Goal: Task Accomplishment & Management: Use online tool/utility

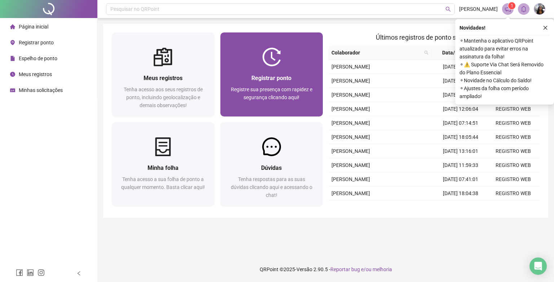
click at [283, 74] on div "Registrar ponto" at bounding box center [272, 78] width 86 height 9
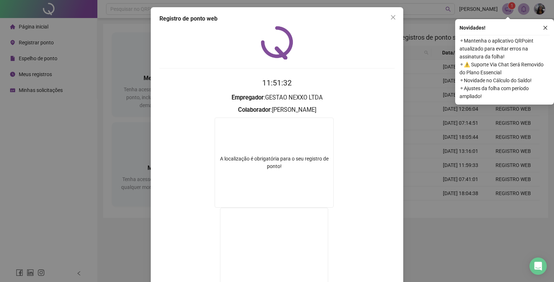
click at [390, 18] on icon "close" at bounding box center [393, 17] width 6 height 6
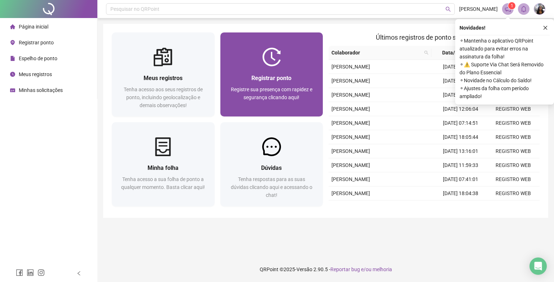
click at [294, 87] on span "Registre sua presença com rapidez e segurança clicando aqui!" at bounding box center [272, 94] width 82 height 14
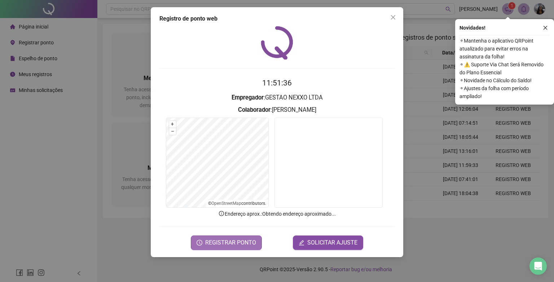
click at [219, 246] on span "REGISTRAR PONTO" at bounding box center [230, 243] width 51 height 9
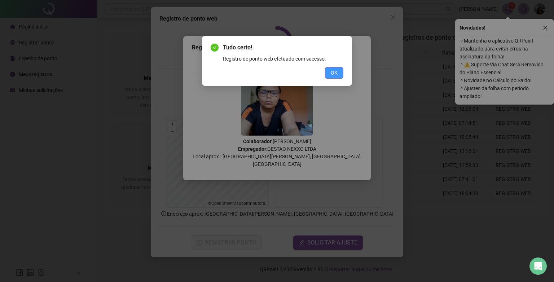
click at [335, 76] on span "OK" at bounding box center [334, 73] width 7 height 8
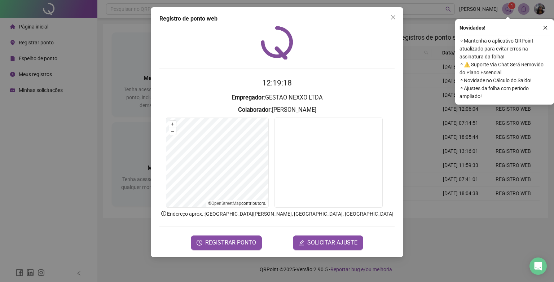
click at [341, 81] on h2 "12:19:18" at bounding box center [277, 83] width 235 height 12
click at [394, 17] on icon "close" at bounding box center [393, 17] width 4 height 4
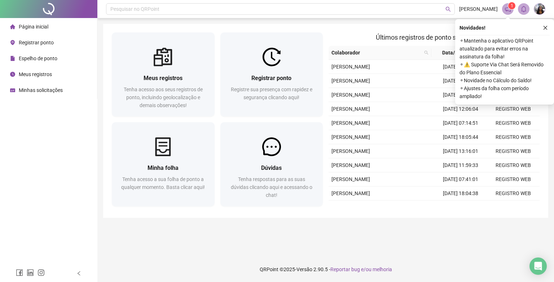
click at [34, 70] on div "Meus registros" at bounding box center [31, 74] width 42 height 14
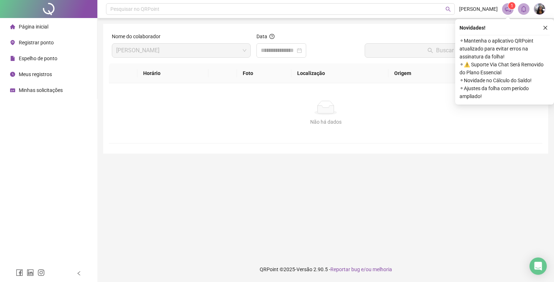
click at [273, 38] on icon "question-circle" at bounding box center [272, 36] width 5 height 5
click at [264, 38] on span "Data" at bounding box center [262, 37] width 11 height 6
click at [272, 37] on icon "question-circle" at bounding box center [272, 36] width 2 height 3
click at [277, 37] on label "Data" at bounding box center [268, 36] width 23 height 8
click at [279, 38] on div "Data" at bounding box center [308, 37] width 103 height 11
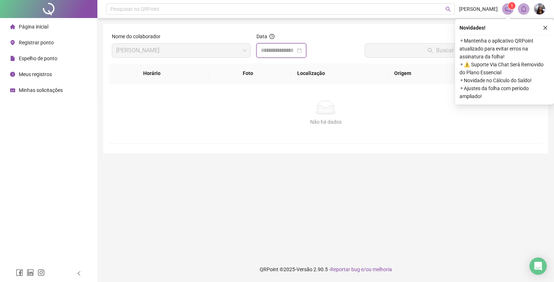
click at [270, 47] on input at bounding box center [278, 50] width 35 height 9
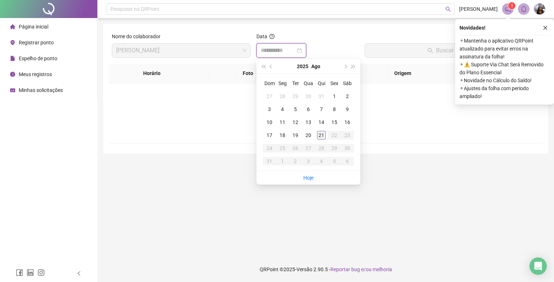
type input "**********"
click at [319, 138] on div "21" at bounding box center [321, 135] width 9 height 9
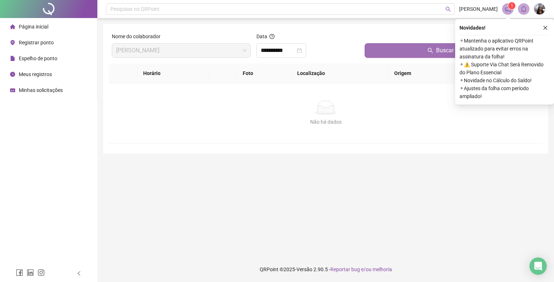
click at [386, 55] on button "Buscar registros" at bounding box center [452, 50] width 175 height 14
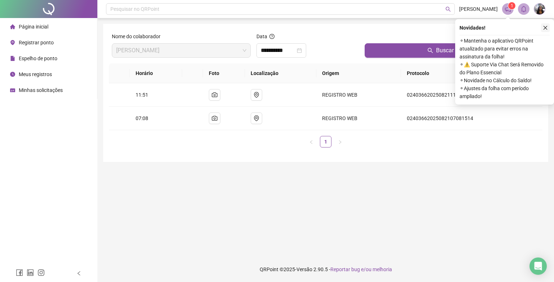
click at [546, 25] on icon "close" at bounding box center [545, 27] width 5 height 5
